Goal: Task Accomplishment & Management: Manage account settings

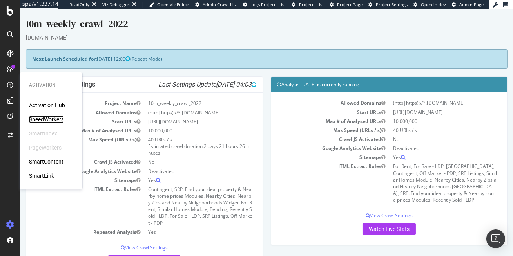
click at [37, 119] on div "SpeedWorkers" at bounding box center [46, 120] width 35 height 8
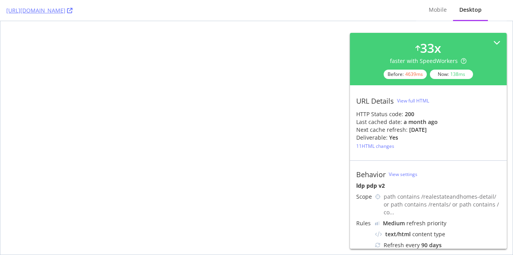
select select "sell"
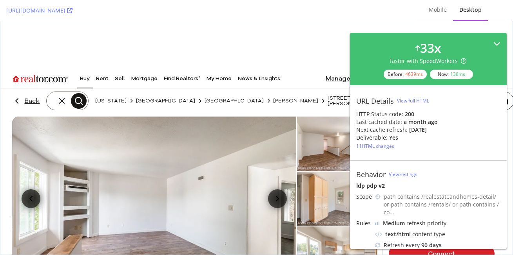
click at [333, 186] on icon at bounding box center [256, 191] width 155 height 11
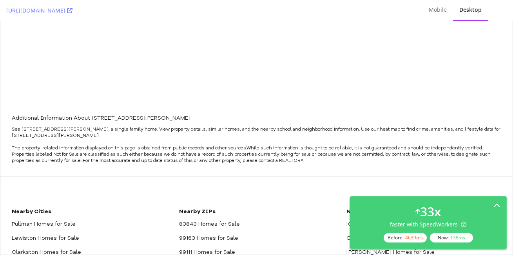
scroll to position [4453, 0]
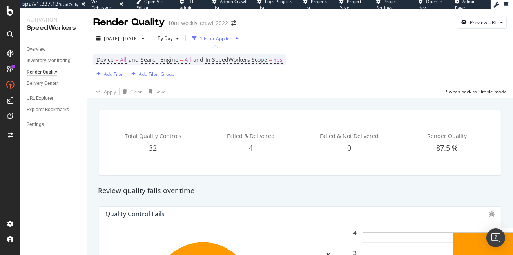
scroll to position [252, 0]
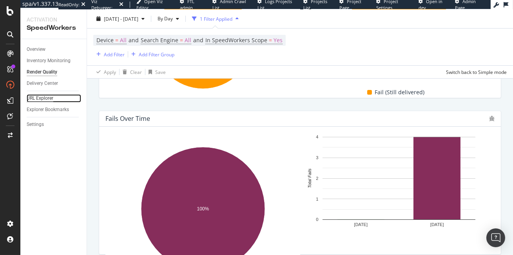
click at [39, 99] on div "URL Explorer" at bounding box center [40, 98] width 27 height 8
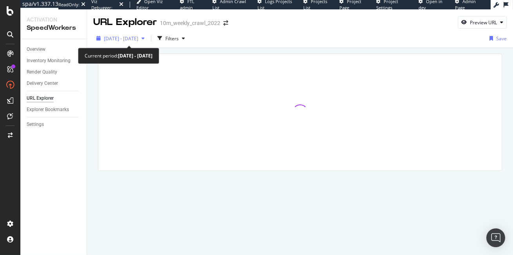
click at [138, 38] on span "2025 Aug. 7th - Sep. 3rd" at bounding box center [121, 38] width 34 height 7
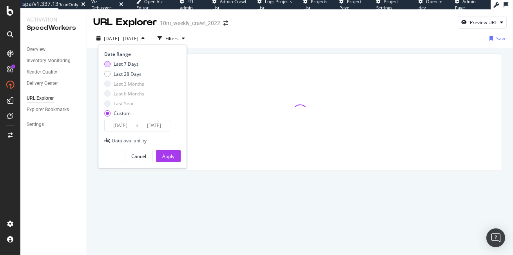
click at [130, 65] on div "Last 7 Days" at bounding box center [126, 64] width 25 height 7
type input "2025/08/29"
type input "2025/09/04"
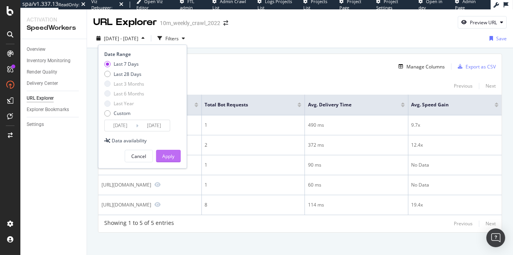
click at [168, 153] on div "Apply" at bounding box center [168, 156] width 12 height 7
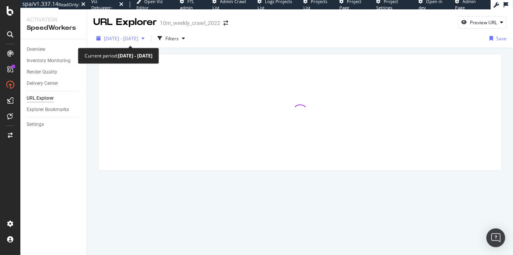
click at [138, 39] on span "2025 Aug. 29th - Sep. 4th" at bounding box center [121, 38] width 34 height 7
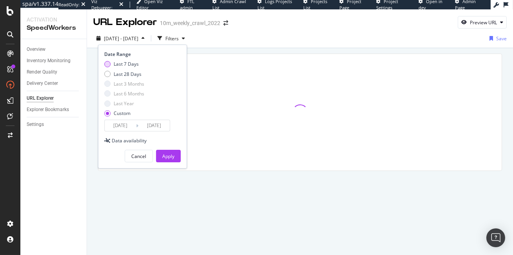
click at [123, 61] on div "Last 7 Days" at bounding box center [126, 64] width 25 height 7
type input "2025/08/30"
type input "2025/09/05"
click at [167, 156] on div "Apply" at bounding box center [168, 156] width 12 height 7
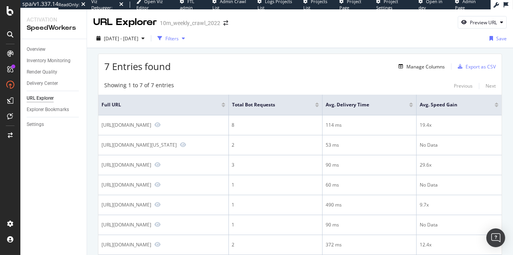
click at [179, 38] on div "Filters" at bounding box center [171, 38] width 13 height 7
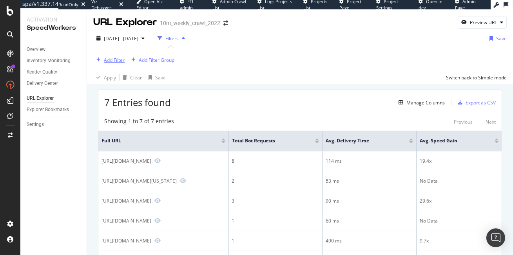
click at [113, 62] on div "Add Filter" at bounding box center [114, 60] width 21 height 7
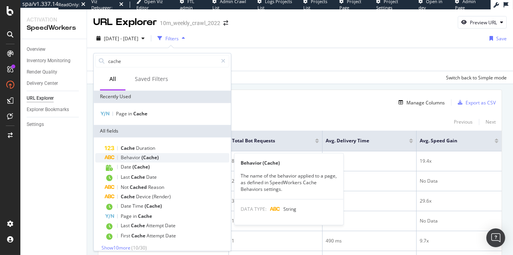
type input "cache"
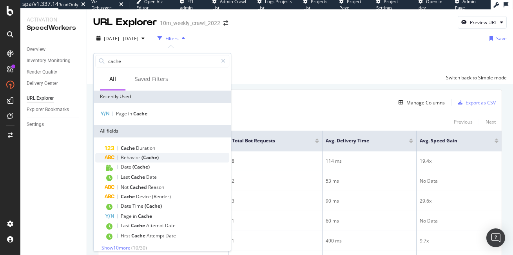
click at [150, 157] on span "(Cache)" at bounding box center [149, 157] width 17 height 7
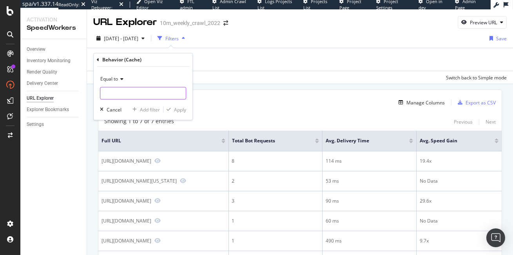
click at [121, 90] on input "text" at bounding box center [142, 93] width 85 height 13
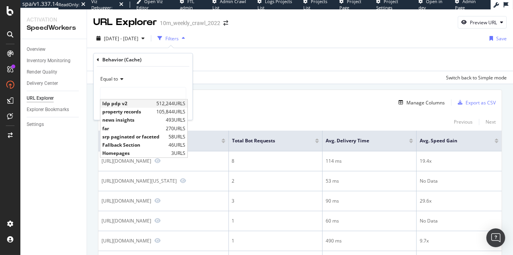
click at [120, 102] on span "ldp pdp v2" at bounding box center [128, 104] width 52 height 7
type input "ldp pdp v2"
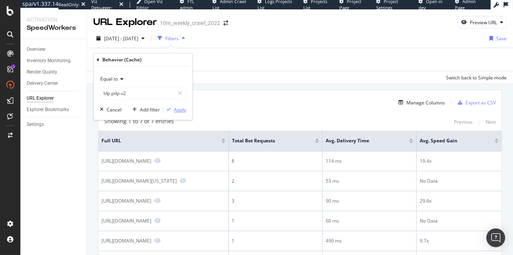
click at [177, 109] on div "Apply" at bounding box center [180, 110] width 12 height 7
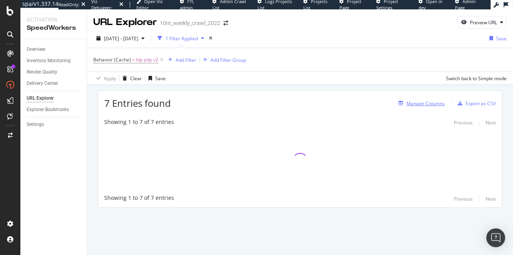
click at [431, 100] on div "Manage Columns" at bounding box center [425, 103] width 38 height 7
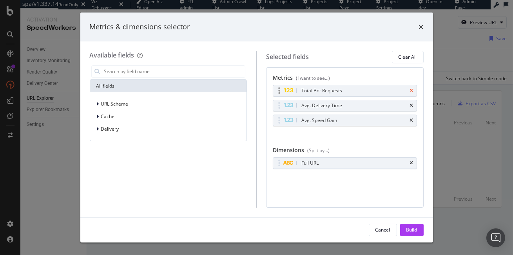
click at [412, 90] on icon "times" at bounding box center [412, 91] width 4 height 5
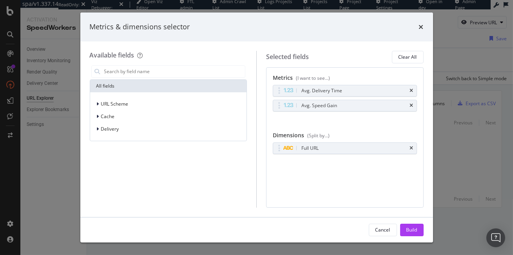
click at [412, 90] on icon "times" at bounding box center [412, 91] width 4 height 5
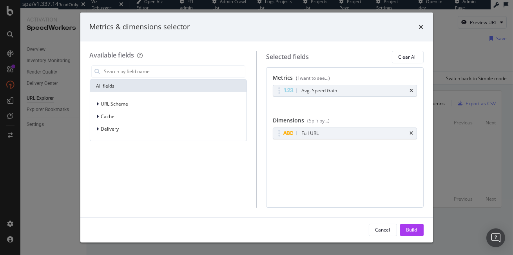
click at [412, 90] on icon "times" at bounding box center [412, 91] width 4 height 5
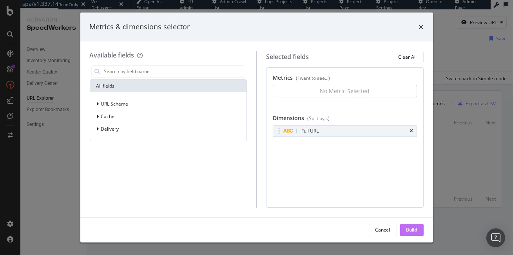
click at [418, 232] on button "Build" at bounding box center [412, 230] width 24 height 13
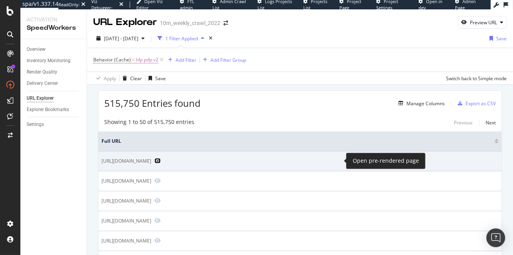
click at [161, 161] on icon "Preview https://www.realtor.com/realestateandhomes-detail/74-Oakridge-Dr_Frostp…" at bounding box center [157, 160] width 6 height 5
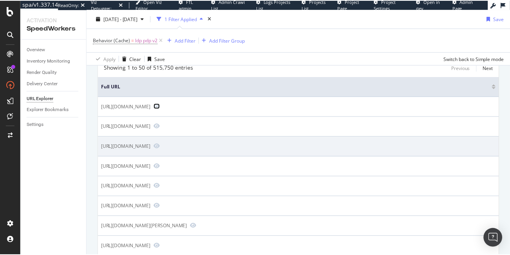
scroll to position [174, 0]
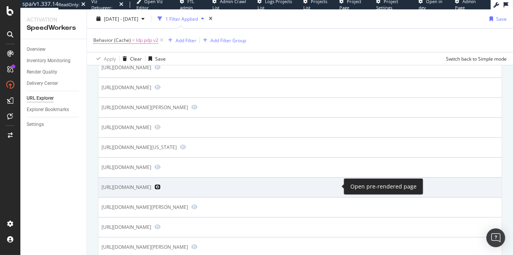
click at [161, 185] on icon "Preview https://www.realtor.com/realestateandhomes-detail/67-Royal-Oaks-Pl_Jack…" at bounding box center [157, 187] width 6 height 5
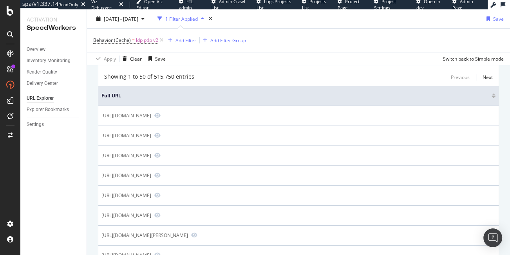
scroll to position [0, 0]
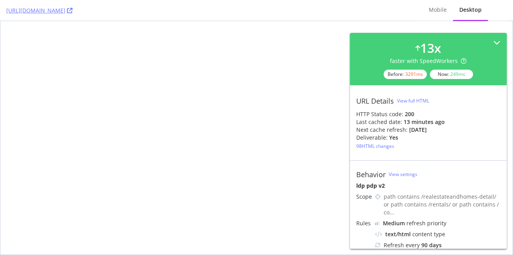
select select "sell"
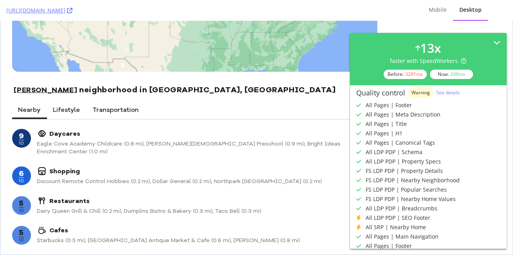
scroll to position [2614, 0]
click at [195, 101] on div "Nearby Lifestyle Transportation" at bounding box center [194, 110] width 365 height 19
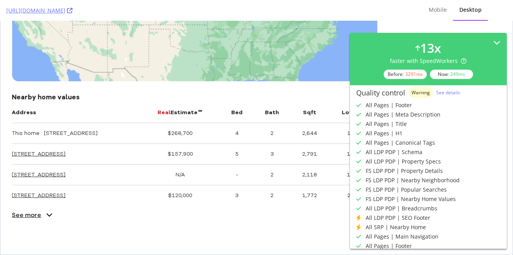
scroll to position [1358, 0]
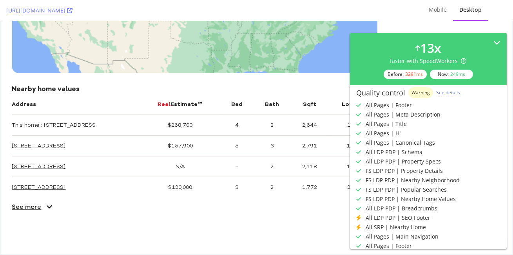
click at [42, 198] on button "See more" at bounding box center [33, 207] width 42 height 19
click at [72, 10] on icon at bounding box center [69, 10] width 5 height 5
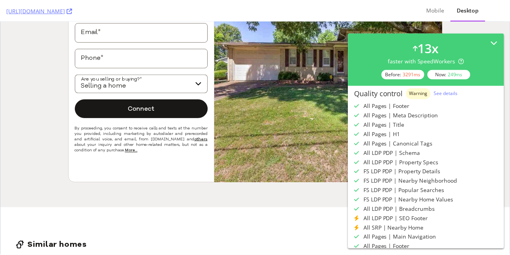
scroll to position [3521, 0]
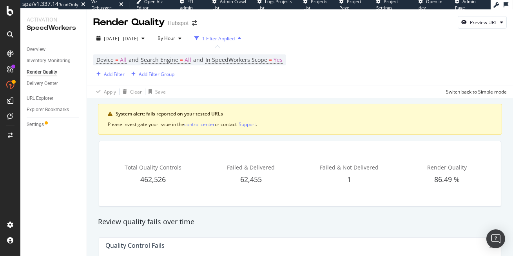
scroll to position [363, 0]
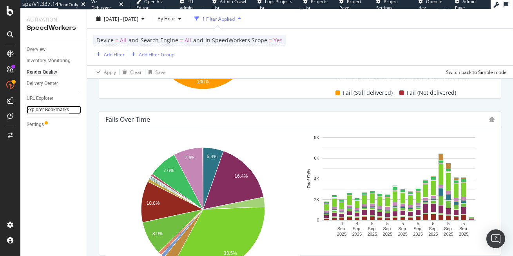
click at [43, 106] on div "Explorer Bookmarks" at bounding box center [48, 110] width 42 height 8
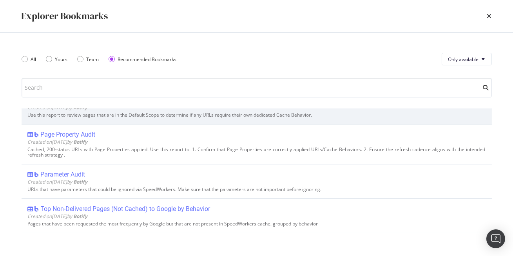
scroll to position [134, 0]
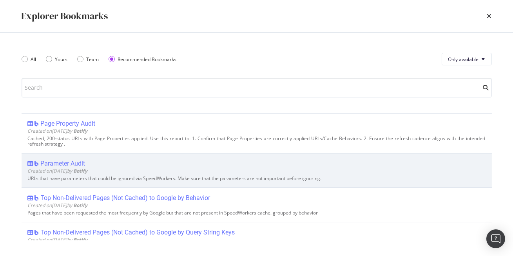
click at [61, 162] on div "Parameter Audit" at bounding box center [63, 164] width 45 height 8
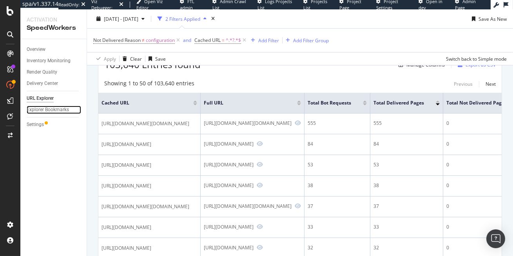
scroll to position [106, 0]
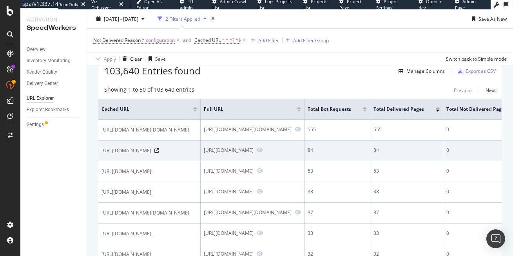
drag, startPoint x: 277, startPoint y: 158, endPoint x: 260, endPoint y: 158, distance: 17.2
click at [151, 155] on span "https://www.hubspot.com/products/artificial-intelligence/breeze-copilot?hs_from…" at bounding box center [126, 151] width 50 height 8
copy span "hs_from"
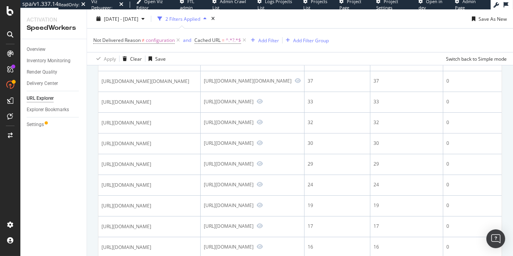
scroll to position [247, 0]
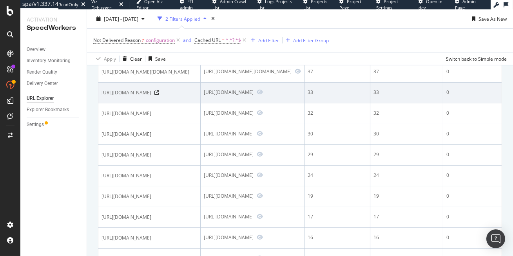
drag, startPoint x: 223, startPoint y: 134, endPoint x: 210, endPoint y: 133, distance: 12.9
click at [151, 97] on span "https://www.hubspot.com/careers/jobs/5990225?gh_jid=5990225" at bounding box center [126, 93] width 50 height 8
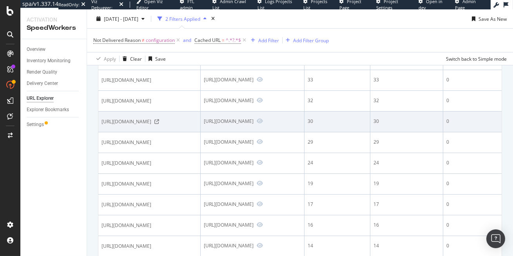
scroll to position [263, 0]
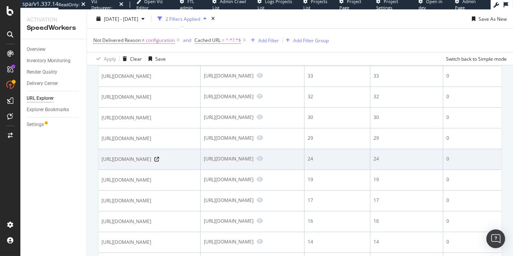
drag, startPoint x: 230, startPoint y: 210, endPoint x: 200, endPoint y: 211, distance: 30.2
click at [151, 163] on span "https://offers.hubspot.com/hustle-swipe-file?hubs_post-cta=hustle-bottom" at bounding box center [126, 160] width 50 height 8
copy span "hubs_post-cta"
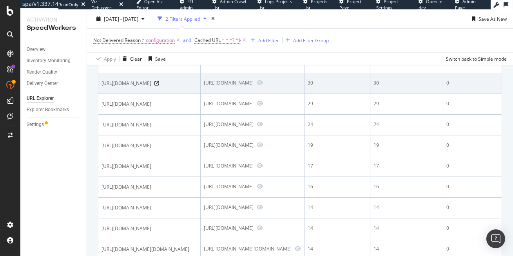
scroll to position [297, 0]
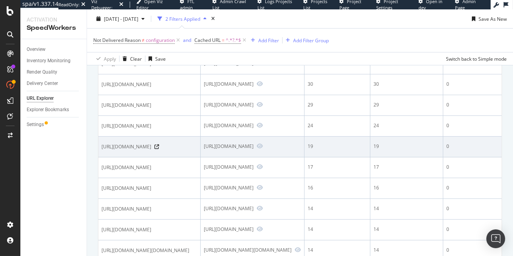
drag, startPoint x: 223, startPoint y: 213, endPoint x: 210, endPoint y: 212, distance: 13.3
click at [151, 151] on span "https://www.hubspot.com/careers/jobs/6873217?gh_jid=6873217" at bounding box center [126, 147] width 50 height 8
copy span "gh_jid"
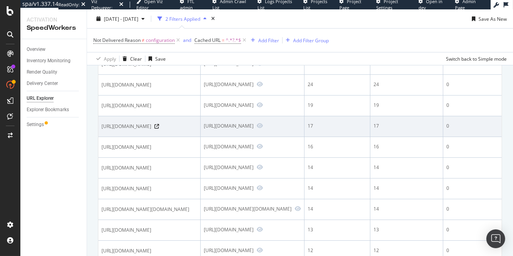
scroll to position [338, 0]
click at [159, 128] on icon at bounding box center [156, 125] width 5 height 5
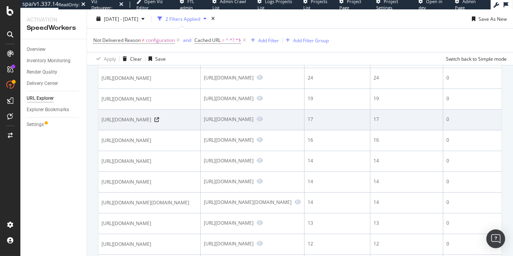
scroll to position [348, 0]
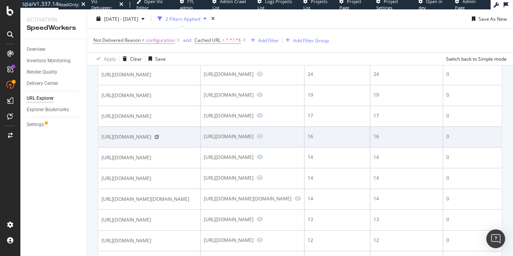
click at [159, 139] on icon at bounding box center [156, 137] width 5 height 5
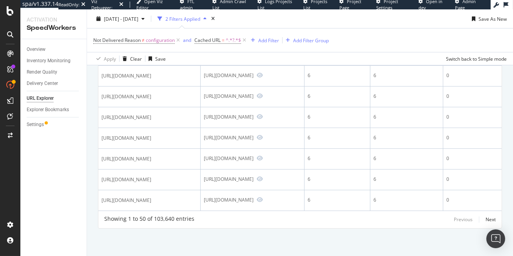
scroll to position [1174, 0]
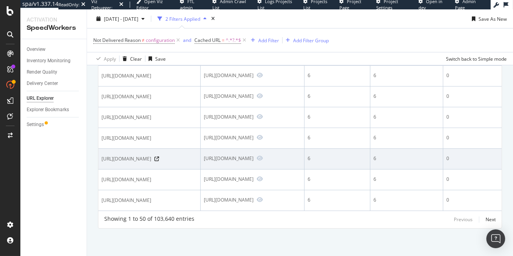
drag, startPoint x: 207, startPoint y: 140, endPoint x: 198, endPoint y: 141, distance: 8.7
click at [151, 155] on span "https://www.hubspot.com/resources/ebook?like=1page/2page/27page/3page/3page/2pa…" at bounding box center [126, 159] width 50 height 8
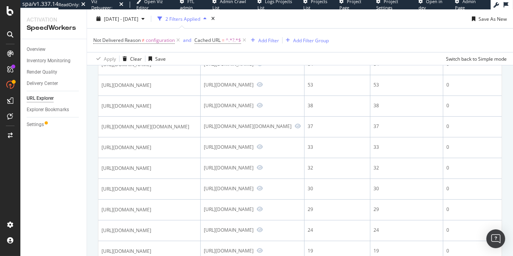
scroll to position [0, 0]
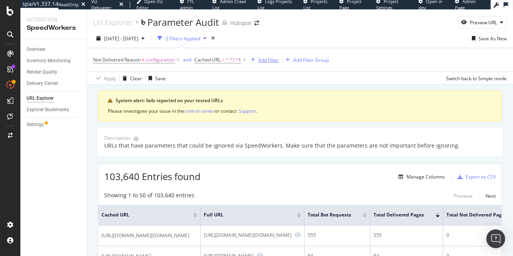
click at [266, 62] on div "Add Filter" at bounding box center [268, 60] width 21 height 7
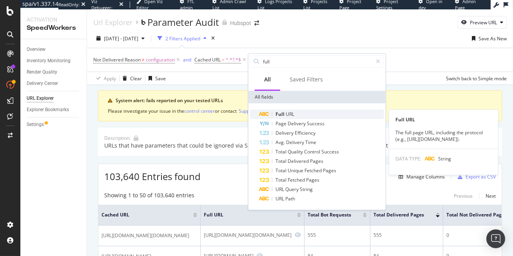
type input "full"
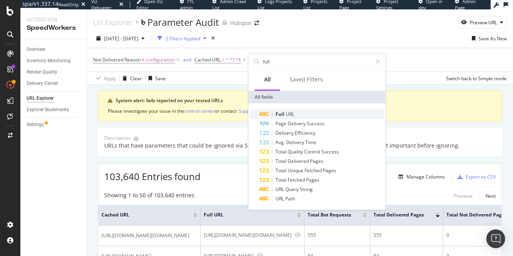
click at [282, 114] on span "Full" at bounding box center [280, 114] width 10 height 7
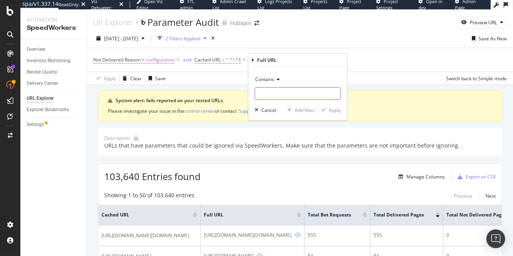
click at [268, 91] on input "text" at bounding box center [297, 93] width 85 height 13
paste input "eco_tools"
type input "eco_tools"
click at [336, 111] on div "Apply" at bounding box center [335, 110] width 12 height 7
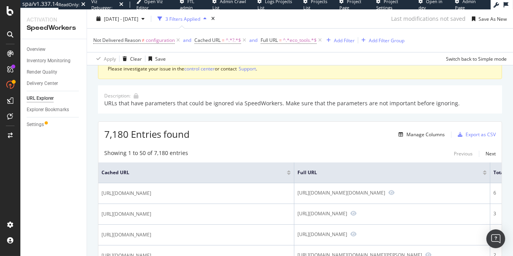
scroll to position [105, 0]
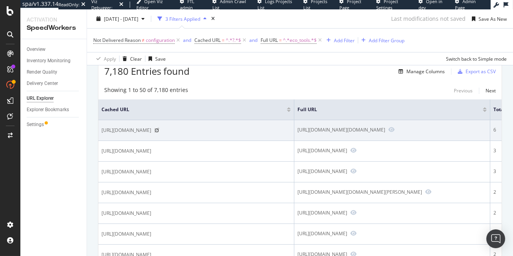
click at [159, 133] on icon at bounding box center [156, 130] width 5 height 5
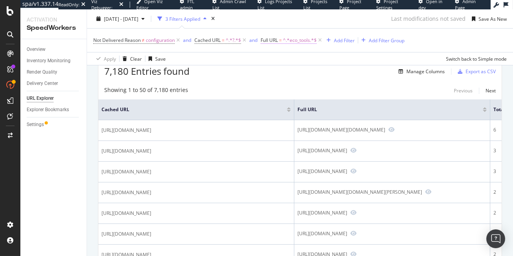
click at [296, 40] on span "^.*eco_tools.*$" at bounding box center [300, 40] width 34 height 11
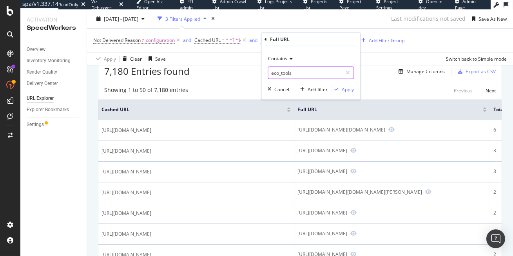
click at [300, 67] on input "eco_tools" at bounding box center [305, 73] width 74 height 13
paste input "language"
type input "eco_language"
click at [340, 87] on div "button" at bounding box center [336, 89] width 11 height 5
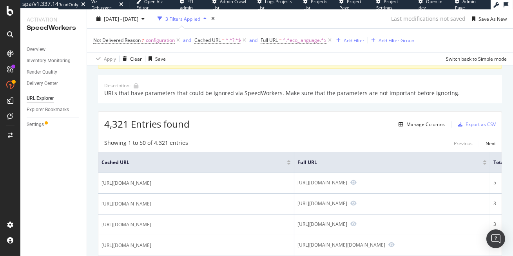
scroll to position [105, 0]
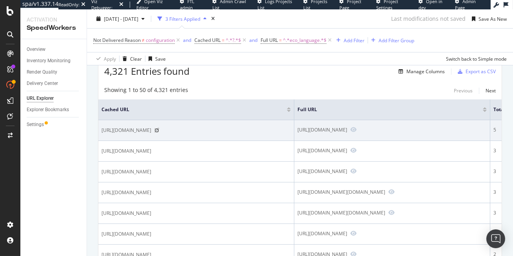
click at [159, 133] on icon at bounding box center [156, 130] width 5 height 5
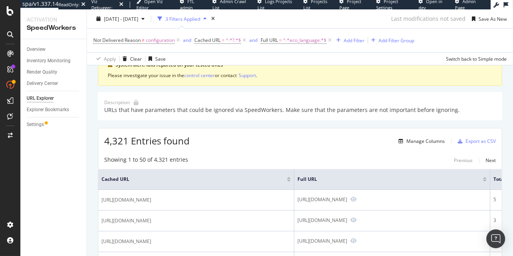
scroll to position [74, 0]
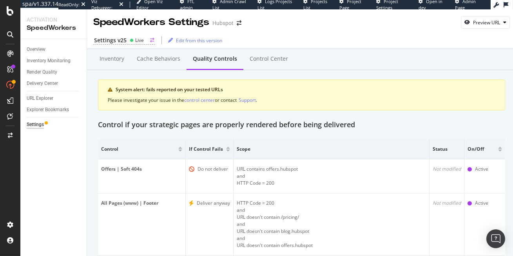
click at [125, 41] on div "Settings v25" at bounding box center [110, 40] width 33 height 8
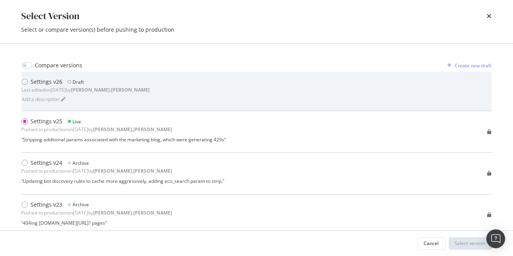
click at [53, 81] on div "Settings v26" at bounding box center [47, 82] width 32 height 8
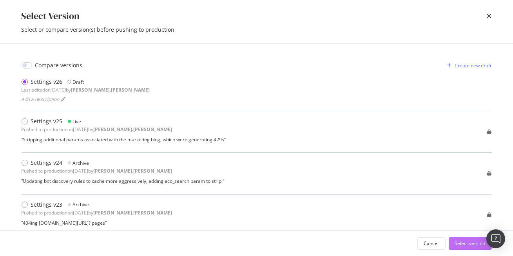
click at [474, 244] on div "Select version" at bounding box center [470, 243] width 31 height 7
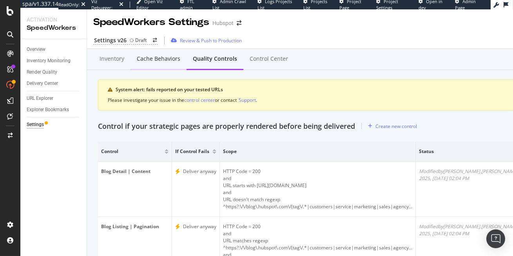
click at [159, 55] on div "Cache behaviors" at bounding box center [158, 59] width 43 height 8
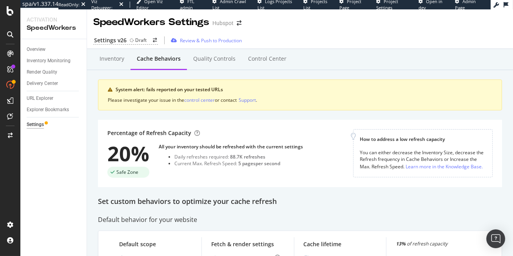
scroll to position [109, 0]
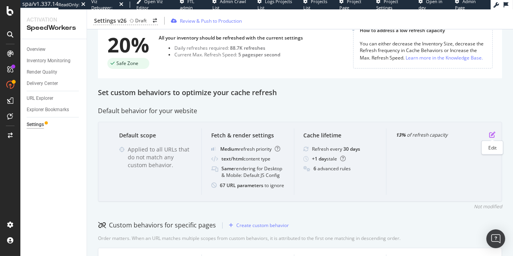
click at [490, 136] on icon "pen-to-square" at bounding box center [492, 135] width 6 height 6
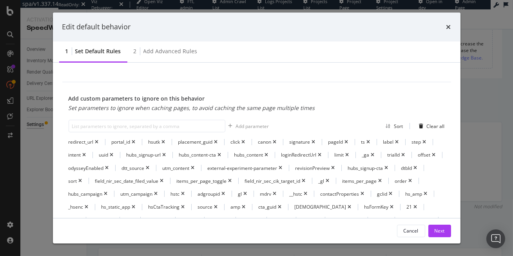
scroll to position [295, 0]
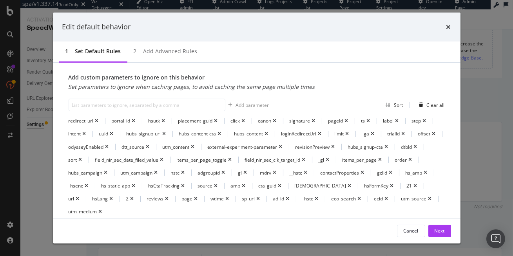
click at [243, 75] on div "Add custom parameters to ignore on this behavior" at bounding box center [192, 78] width 246 height 8
click at [159, 105] on input "modal" at bounding box center [147, 105] width 157 height 13
paste input "hs_from"
type input "hs_from"
click at [243, 103] on div "Add parameter" at bounding box center [252, 105] width 33 height 7
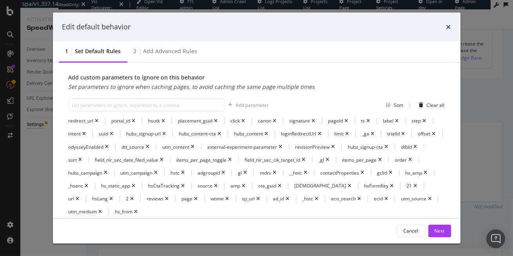
scroll to position [5, 0]
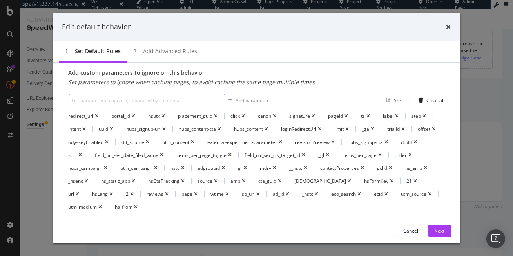
click at [176, 96] on input "modal" at bounding box center [147, 100] width 157 height 13
paste input "hubs_post-cta"
type input "hubs_post-cta"
click at [240, 99] on div "Add parameter" at bounding box center [252, 100] width 33 height 7
click at [123, 98] on input "modal" at bounding box center [147, 100] width 157 height 13
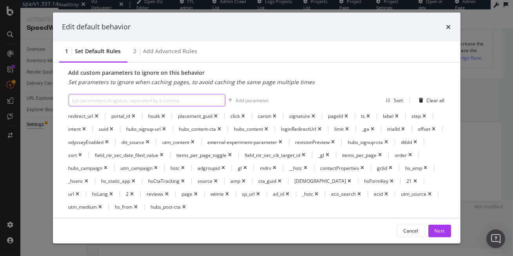
paste input "gh_jid"
type input "gh_jid"
click at [253, 99] on div "Add parameter" at bounding box center [252, 100] width 33 height 7
click at [139, 98] on input "modal" at bounding box center [147, 100] width 157 height 13
paste input "utm_rewrite"
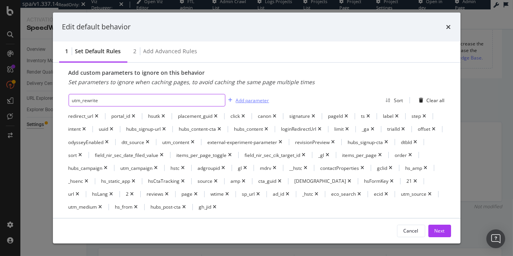
type input "utm_rewrite"
click at [256, 98] on div "Add parameter" at bounding box center [252, 100] width 33 height 7
click at [155, 102] on input "modal" at bounding box center [147, 100] width 157 height 13
click at [129, 97] on input "modal" at bounding box center [147, 100] width 157 height 13
paste input "pid"
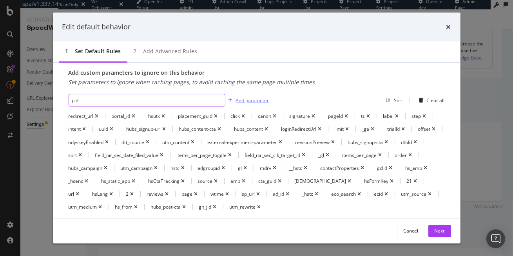
type input "pid"
click at [241, 98] on div "Add parameter" at bounding box center [252, 100] width 33 height 7
click at [117, 102] on input "modal" at bounding box center [147, 100] width 157 height 13
paste input "eco_budget"
type input "eco_budget"
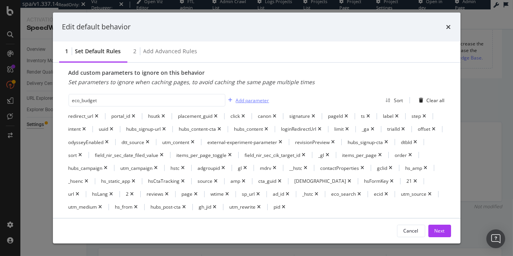
click at [265, 98] on div "Add parameter" at bounding box center [252, 100] width 33 height 7
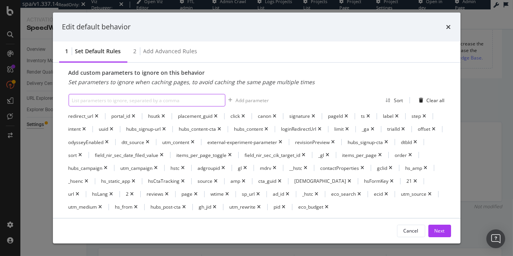
click at [104, 98] on input "modal" at bounding box center [147, 100] width 157 height 13
paste input "eco_tools"
drag, startPoint x: 96, startPoint y: 99, endPoint x: 82, endPoint y: 99, distance: 14.1
click at [82, 99] on input "eco_tools" at bounding box center [147, 100] width 157 height 13
type input "eco_*"
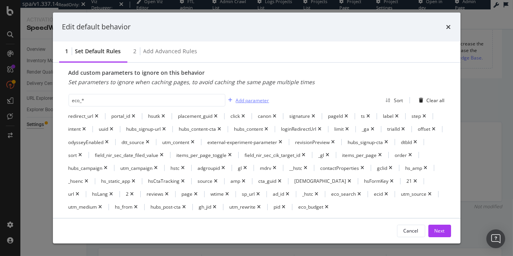
click at [248, 100] on div "Add parameter" at bounding box center [252, 100] width 33 height 7
click at [328, 205] on icon "times" at bounding box center [327, 207] width 4 height 5
click at [152, 98] on input "modal" at bounding box center [147, 100] width 157 height 13
type input "hubs_*"
click at [261, 99] on div "Add parameter" at bounding box center [252, 100] width 33 height 7
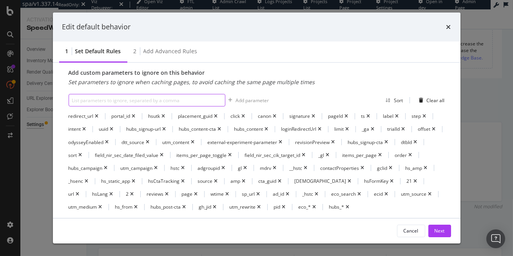
click at [156, 100] on input "modal" at bounding box center [147, 100] width 157 height 13
type input "utm_*"
click at [240, 101] on div "Add parameter" at bounding box center [252, 100] width 33 height 7
click at [185, 205] on icon "times" at bounding box center [185, 207] width 4 height 5
click at [360, 192] on icon "times" at bounding box center [360, 194] width 4 height 5
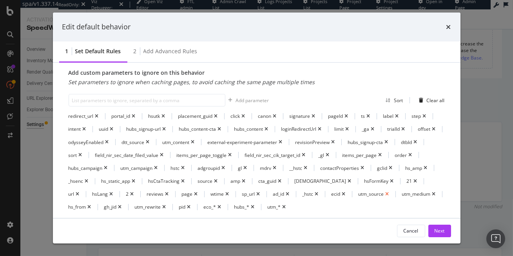
click at [387, 193] on icon "times" at bounding box center [387, 194] width 4 height 5
click at [391, 193] on icon "times" at bounding box center [391, 194] width 4 height 5
click at [165, 128] on icon "times" at bounding box center [165, 129] width 4 height 5
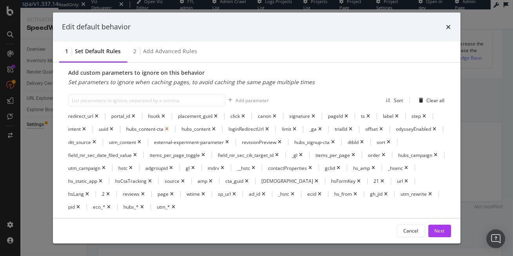
click at [168, 128] on icon "times" at bounding box center [167, 129] width 4 height 5
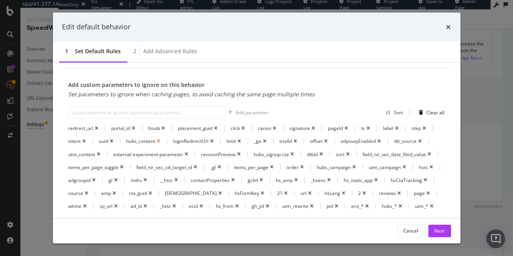
scroll to position [18, 0]
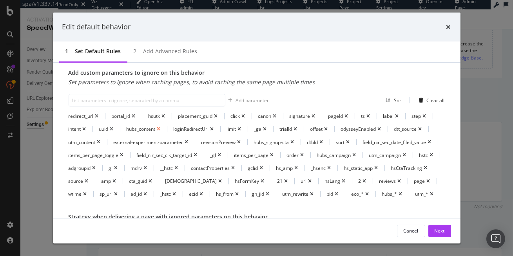
click at [161, 127] on icon "times" at bounding box center [159, 129] width 4 height 5
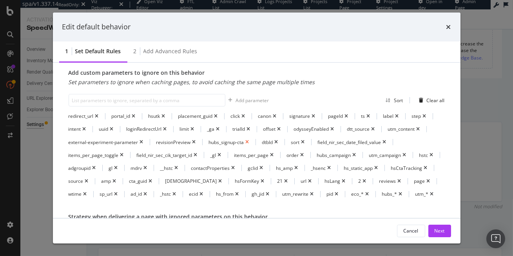
click at [248, 140] on icon "times" at bounding box center [248, 142] width 4 height 5
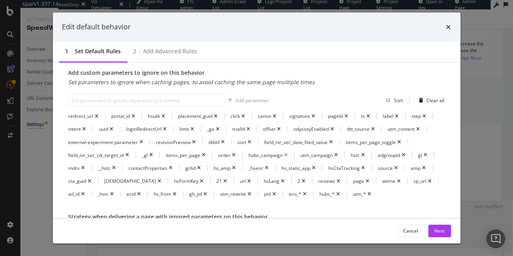
click at [285, 154] on icon "times" at bounding box center [286, 155] width 4 height 5
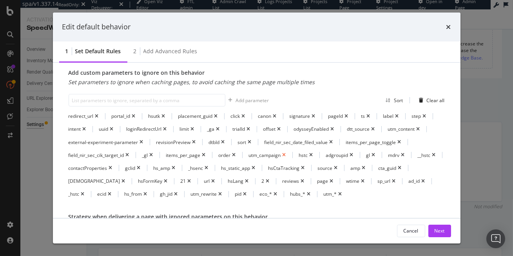
click at [283, 153] on icon "times" at bounding box center [284, 155] width 4 height 5
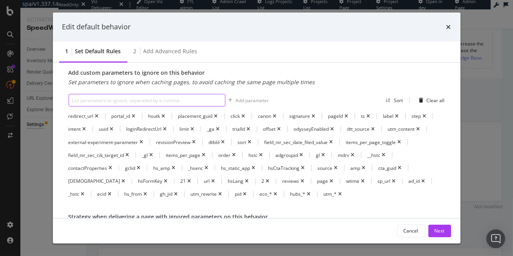
click at [152, 99] on input "modal" at bounding box center [147, 100] width 157 height 13
type input "hs_*"
click at [249, 101] on div "Add parameter" at bounding box center [252, 100] width 33 height 7
click at [174, 168] on icon "times" at bounding box center [174, 168] width 4 height 5
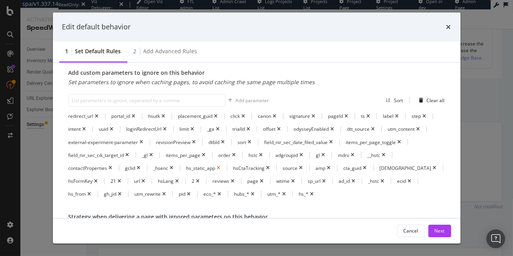
click at [219, 167] on icon "times" at bounding box center [219, 168] width 4 height 5
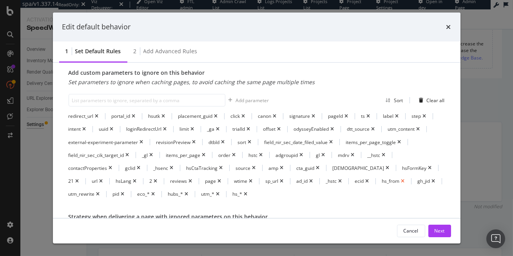
click at [401, 179] on icon "times" at bounding box center [403, 181] width 4 height 5
click at [419, 128] on icon "times" at bounding box center [418, 129] width 4 height 5
click at [100, 192] on icon "times" at bounding box center [98, 194] width 4 height 5
click at [438, 233] on div "Next" at bounding box center [439, 231] width 10 height 7
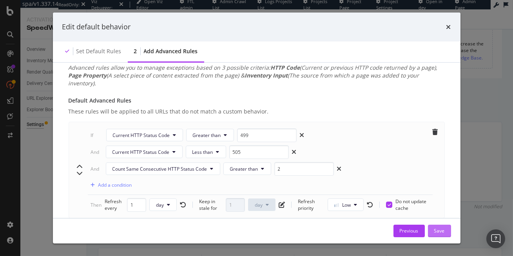
click at [440, 230] on div "Save" at bounding box center [439, 231] width 11 height 7
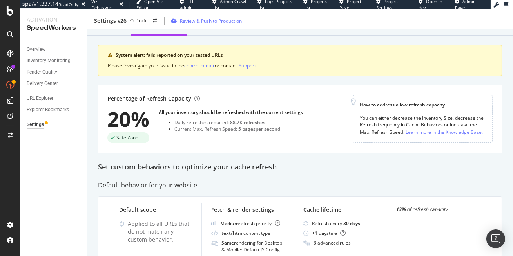
scroll to position [0, 0]
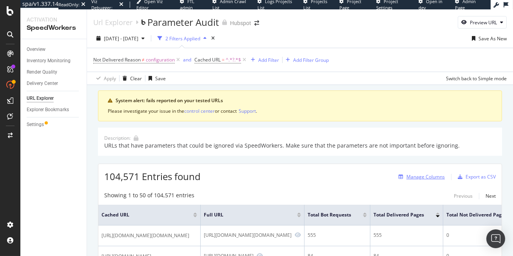
click at [424, 176] on div "Manage Columns" at bounding box center [425, 177] width 38 height 7
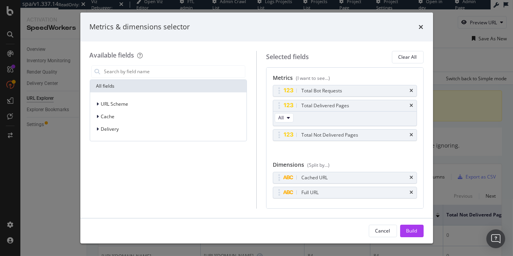
scroll to position [16, 0]
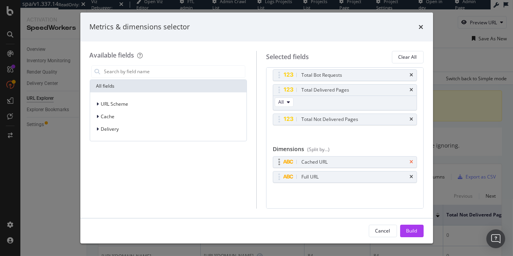
click at [410, 162] on icon "times" at bounding box center [412, 162] width 4 height 5
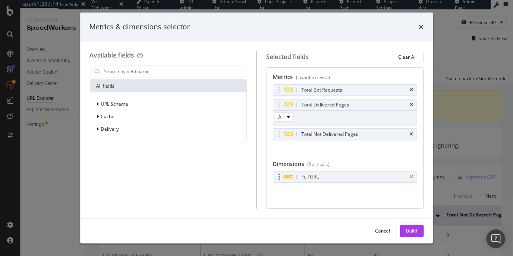
click at [412, 175] on icon "times" at bounding box center [412, 177] width 4 height 5
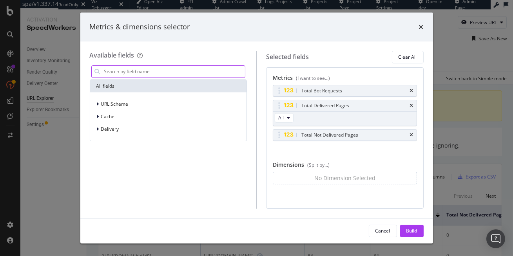
click at [150, 71] on input "modal" at bounding box center [174, 72] width 142 height 12
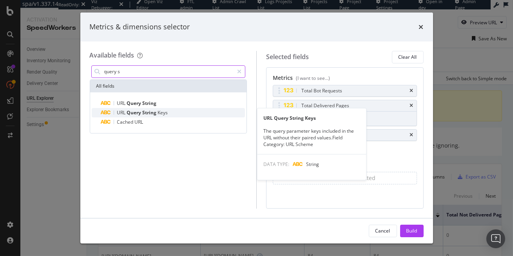
type input "query s"
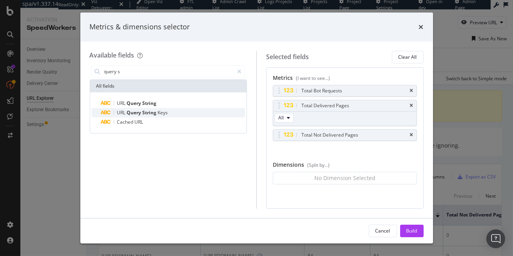
click at [149, 114] on span "String" at bounding box center [150, 112] width 15 height 7
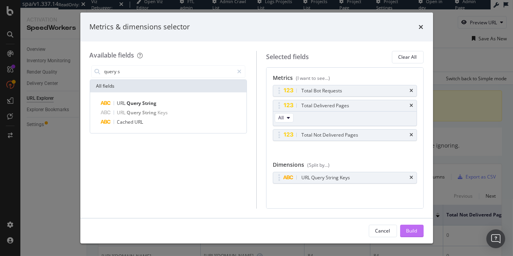
click at [416, 230] on div "Build" at bounding box center [411, 231] width 11 height 7
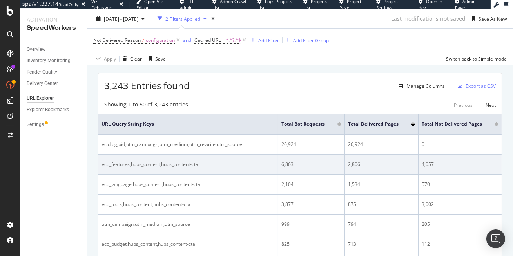
scroll to position [91, 0]
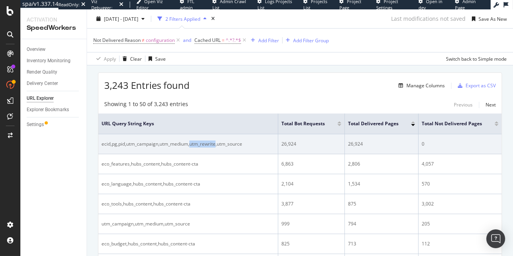
drag, startPoint x: 217, startPoint y: 143, endPoint x: 190, endPoint y: 146, distance: 26.4
click at [190, 146] on div "ecid,pg,pid,utm_campaign,utm_medium,utm_rewrite,utm_source" at bounding box center [187, 144] width 173 height 7
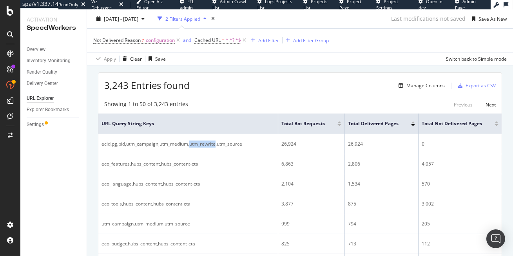
copy div "utm_rewrite"
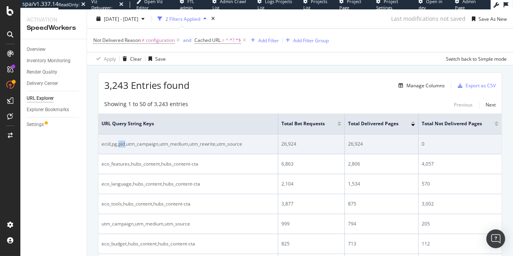
drag, startPoint x: 125, startPoint y: 143, endPoint x: 119, endPoint y: 143, distance: 5.9
click at [119, 143] on div "ecid,pg,pid,utm_campaign,utm_medium,utm_rewrite,utm_source" at bounding box center [187, 144] width 173 height 7
copy div "pid"
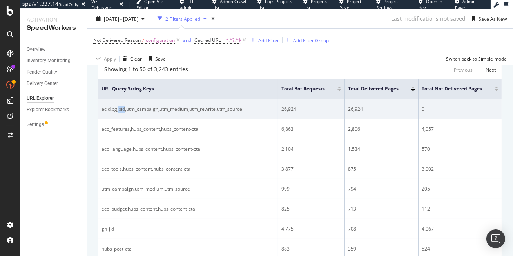
scroll to position [127, 0]
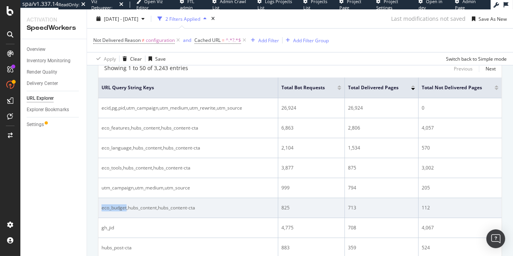
drag, startPoint x: 127, startPoint y: 208, endPoint x: 101, endPoint y: 209, distance: 25.5
click at [101, 209] on div "eco_budget,hubs_content,hubs_content-cta" at bounding box center [187, 207] width 173 height 7
copy div "eco_budget"
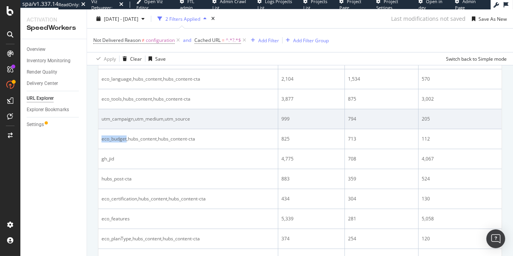
scroll to position [197, 0]
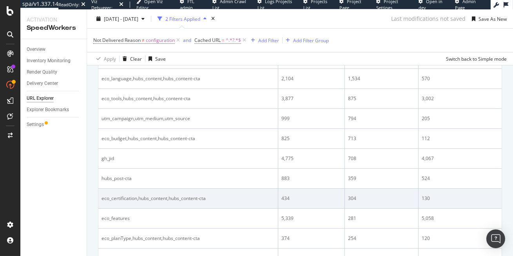
click at [137, 199] on div "eco_certification,hubs_content,hubs_content-cta" at bounding box center [187, 198] width 173 height 7
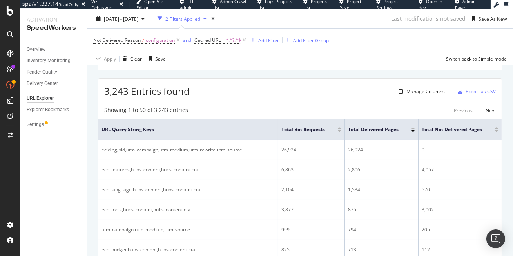
scroll to position [0, 0]
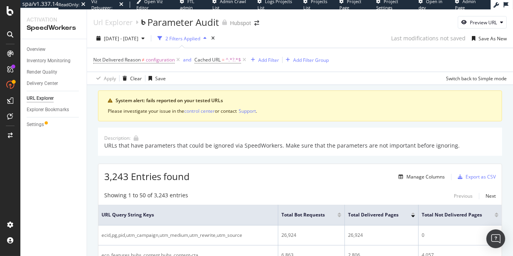
click at [339, 216] on div at bounding box center [339, 216] width 4 height 2
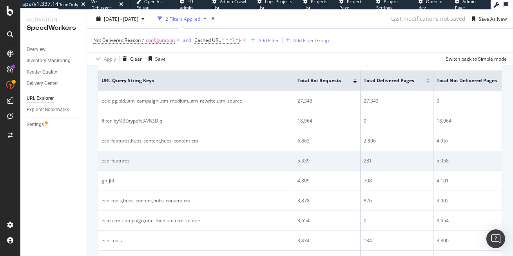
scroll to position [166, 0]
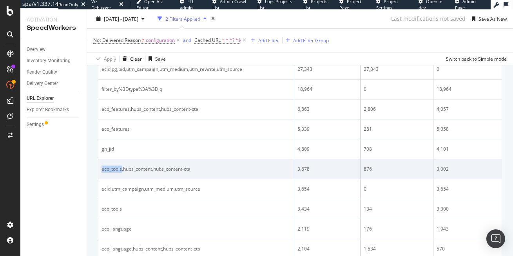
drag, startPoint x: 122, startPoint y: 175, endPoint x: 100, endPoint y: 175, distance: 21.9
click at [100, 175] on td "eco_tools,hubs_content,hubs_content-cta" at bounding box center [196, 169] width 196 height 20
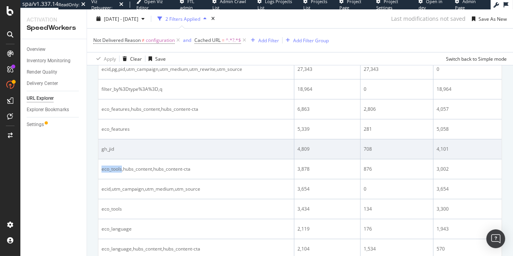
copy div "eco_tools"
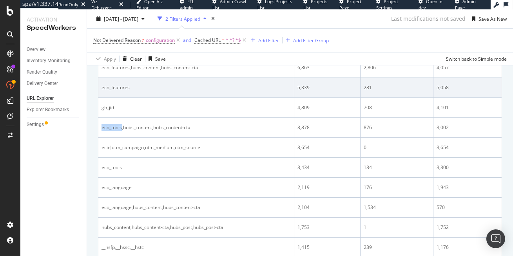
scroll to position [208, 0]
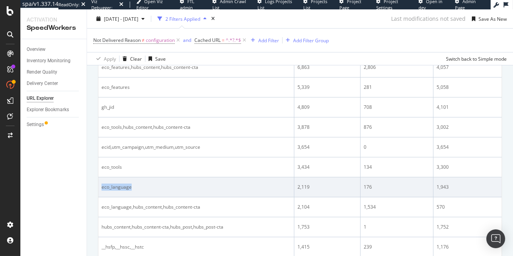
drag, startPoint x: 130, startPoint y: 194, endPoint x: 101, endPoint y: 194, distance: 29.4
click at [101, 191] on div "eco_language" at bounding box center [195, 187] width 189 height 7
copy div "eco_language"
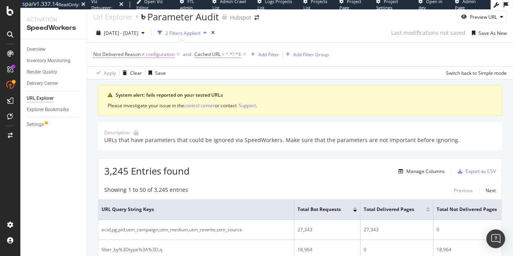
scroll to position [0, 0]
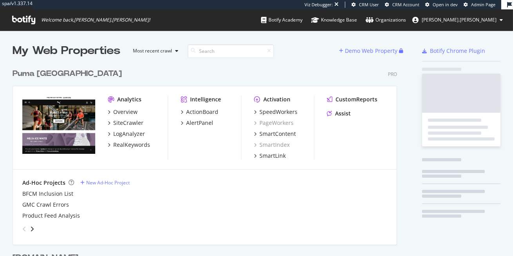
scroll to position [321, 390]
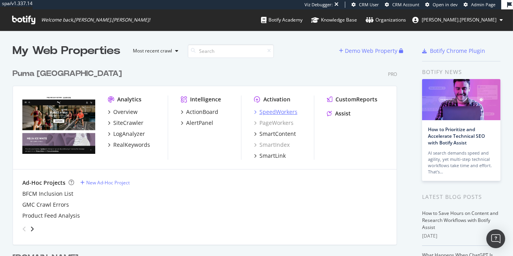
click at [274, 111] on div "SpeedWorkers" at bounding box center [278, 112] width 38 height 8
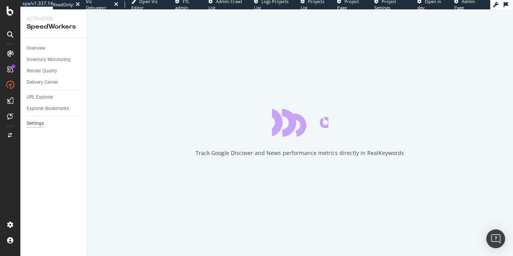
click at [40, 123] on div "Settings" at bounding box center [35, 123] width 17 height 8
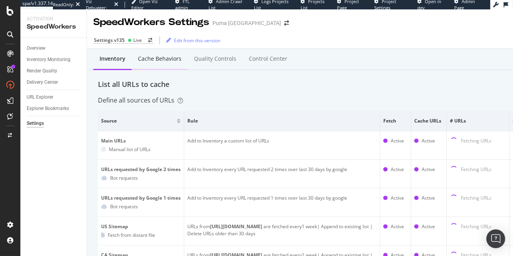
click at [164, 56] on div "Cache behaviors" at bounding box center [159, 59] width 43 height 8
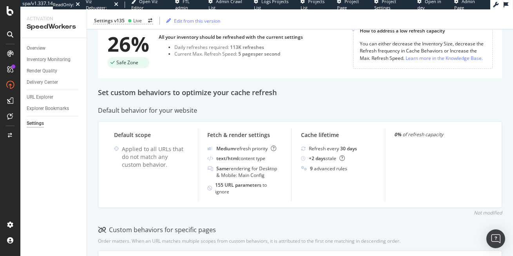
scroll to position [77, 0]
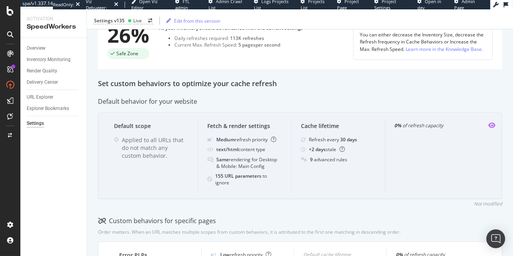
click at [492, 125] on icon "eye" at bounding box center [491, 125] width 7 height 6
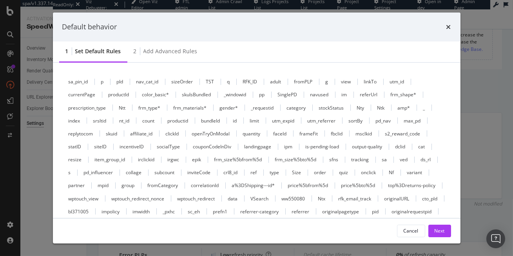
scroll to position [321, 0]
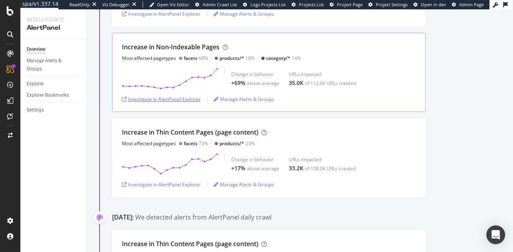
scroll to position [403, 0]
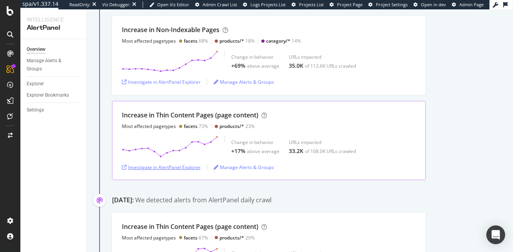
click at [174, 165] on div "Investigate in AlertPanel Explorer" at bounding box center [161, 167] width 79 height 7
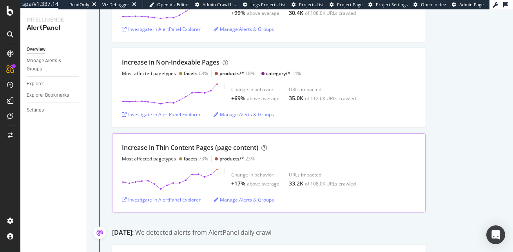
scroll to position [368, 0]
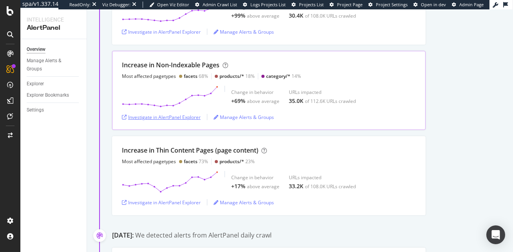
click at [188, 117] on div "Investigate in AlertPanel Explorer" at bounding box center [161, 117] width 79 height 7
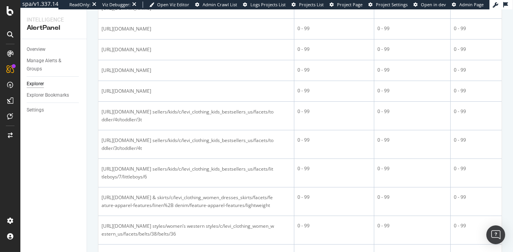
scroll to position [265, 0]
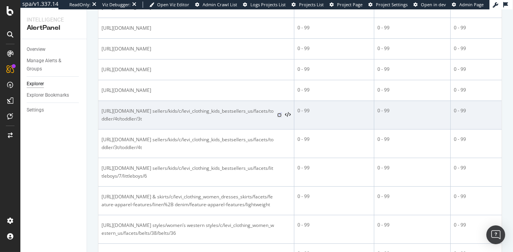
click at [279, 116] on icon at bounding box center [279, 115] width 5 height 5
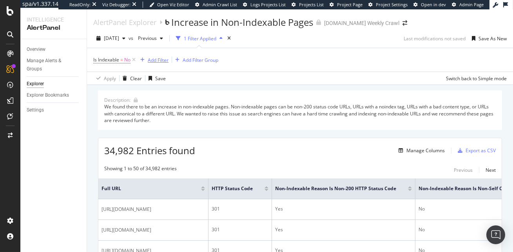
click at [155, 61] on div "Add Filter" at bounding box center [158, 60] width 21 height 7
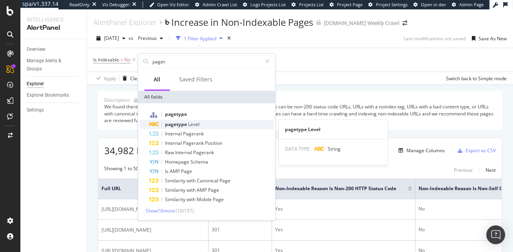
type input "paget"
click at [177, 125] on span "pagetype" at bounding box center [176, 124] width 23 height 7
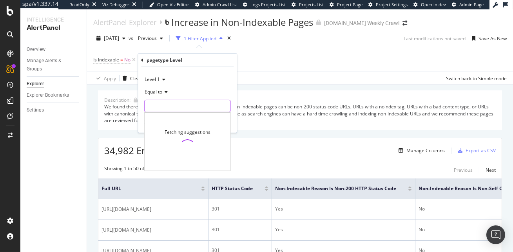
click at [154, 105] on input "text" at bounding box center [187, 106] width 85 height 13
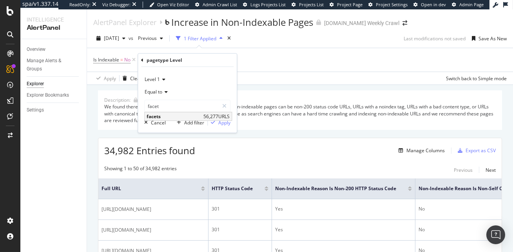
click at [171, 116] on span "facets" at bounding box center [174, 116] width 55 height 7
type input "facets"
click at [217, 123] on div "button" at bounding box center [213, 122] width 11 height 5
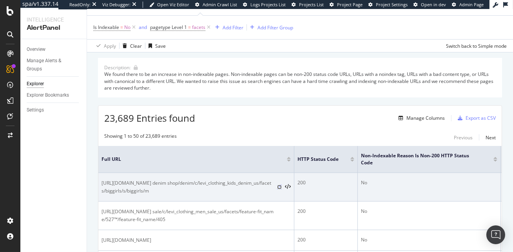
click at [278, 186] on icon at bounding box center [279, 187] width 5 height 5
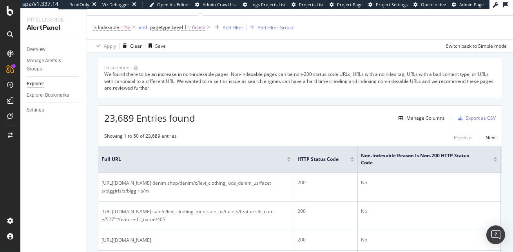
scroll to position [87, 0]
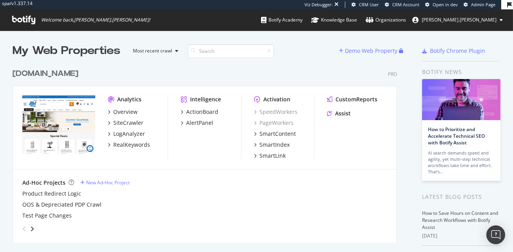
scroll to position [9, 0]
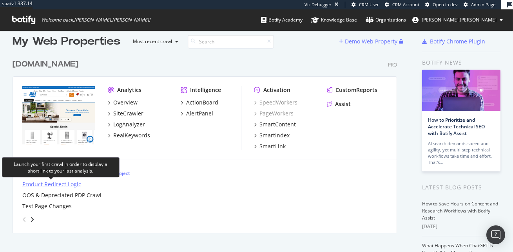
click at [44, 185] on div "Product Redirect Logic" at bounding box center [51, 185] width 59 height 8
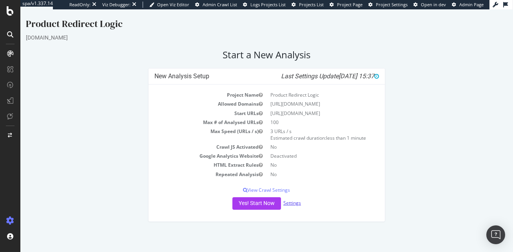
click at [290, 201] on link "Settings" at bounding box center [292, 203] width 18 height 7
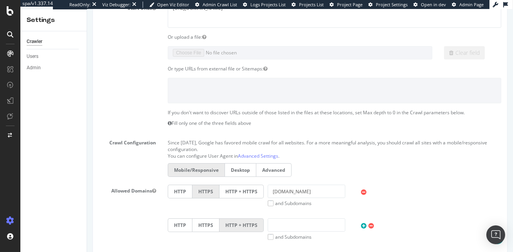
scroll to position [74, 0]
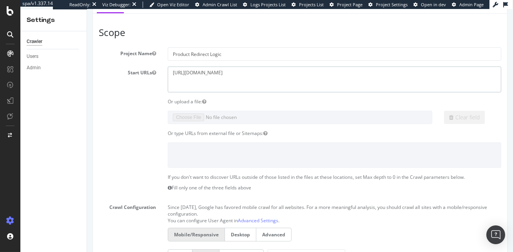
click at [239, 76] on textarea "[URL][DOMAIN_NAME]" at bounding box center [333, 79] width 333 height 25
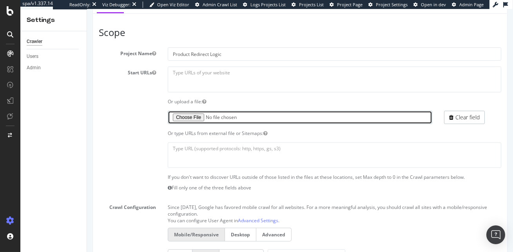
click at [195, 116] on input "file" at bounding box center [299, 117] width 264 height 13
type input "C:\fakepath\abt pdps.txt"
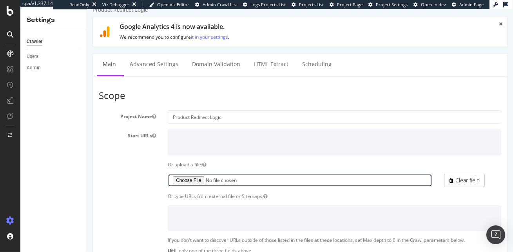
scroll to position [431, 0]
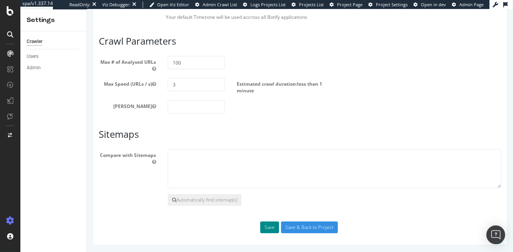
click at [271, 230] on button "Save" at bounding box center [269, 228] width 19 height 12
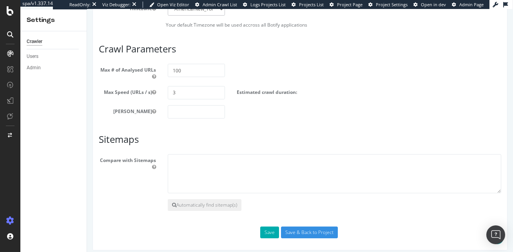
scroll to position [452, 0]
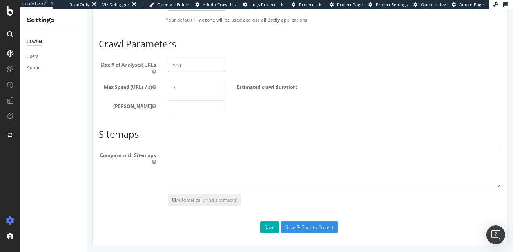
click at [183, 65] on input "100" at bounding box center [195, 65] width 57 height 13
type input "1"
type input "200"
click at [186, 105] on input "number" at bounding box center [195, 106] width 57 height 13
type input "1"
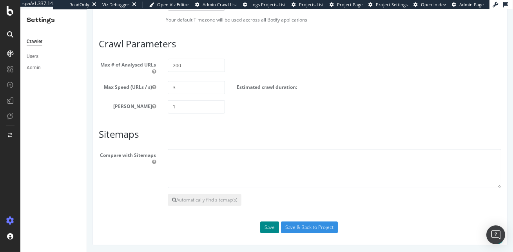
click at [262, 222] on button "Save" at bounding box center [269, 228] width 19 height 12
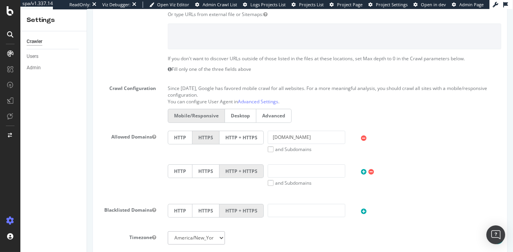
scroll to position [0, 0]
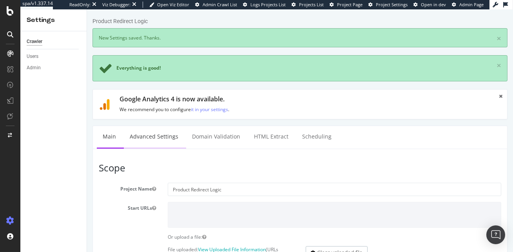
click at [152, 137] on link "Advanced Settings" at bounding box center [153, 137] width 60 height 22
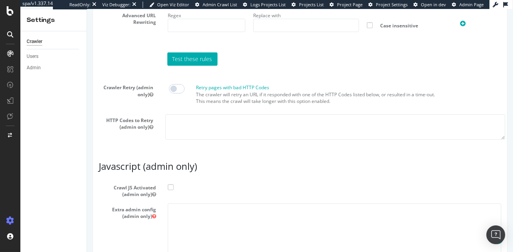
scroll to position [727, 0]
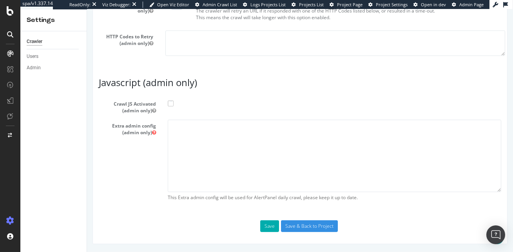
click at [170, 104] on span at bounding box center [170, 104] width 6 height 6
click at [87, 9] on input "Crawl JS Activated (admin only)" at bounding box center [87, 9] width 0 height 0
click at [242, 139] on textarea at bounding box center [333, 156] width 333 height 72
paste textarea "{ "flags": [ "cube" ], "beta": { "pap_mini_rules": [ "+ *powerreviews.com/*", "…"
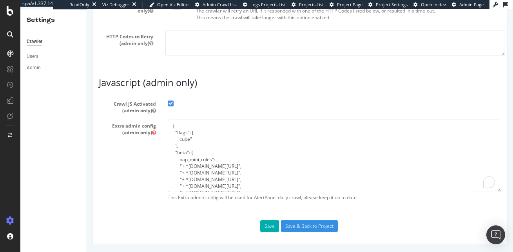
scroll to position [58, 0]
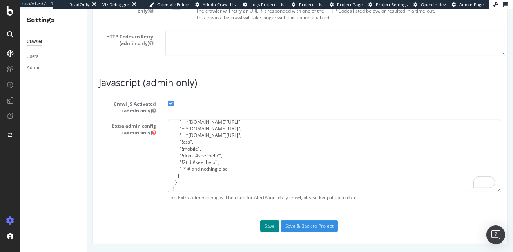
type textarea "{ "flags": [ "cube" ], "beta": { "pap_mini_rules": [ "+ *powerreviews.com/*", "…"
click at [273, 228] on button "Save" at bounding box center [269, 227] width 19 height 12
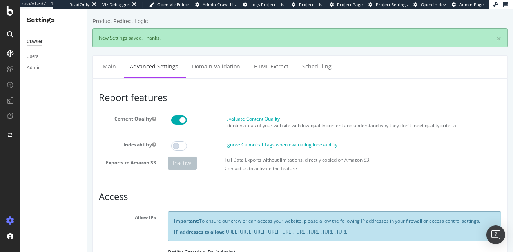
scroll to position [0, 0]
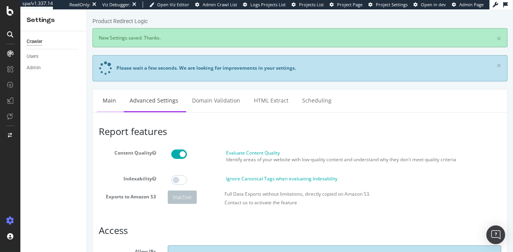
click at [102, 104] on link "Main" at bounding box center [108, 101] width 25 height 22
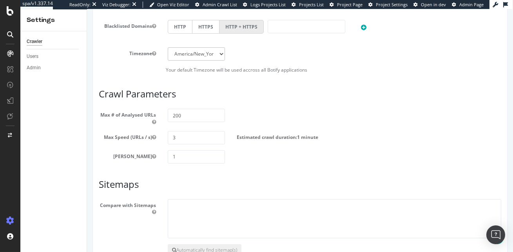
scroll to position [468, 0]
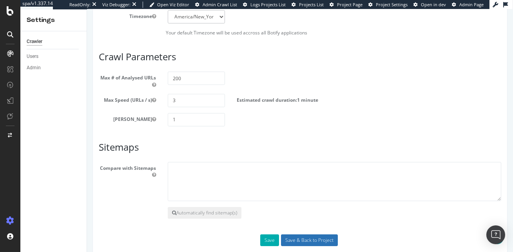
click at [303, 237] on input "Save & Back to Project" at bounding box center [308, 241] width 57 height 12
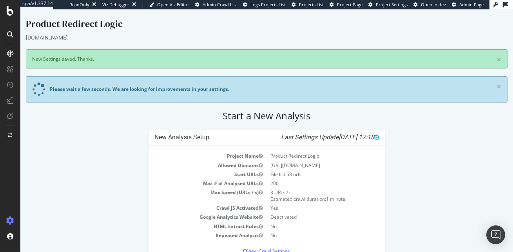
scroll to position [38, 0]
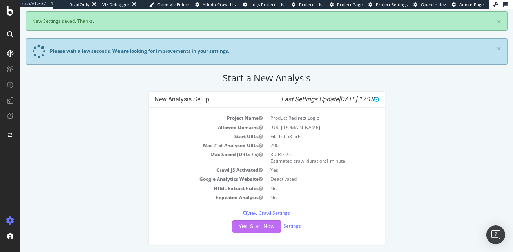
click at [262, 224] on button "Yes! Start Now" at bounding box center [256, 227] width 49 height 13
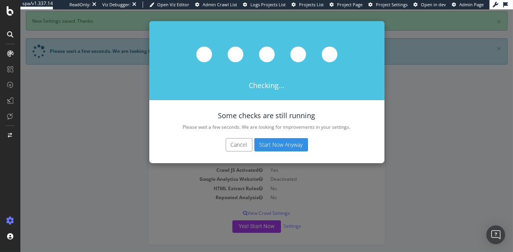
click at [283, 140] on button "Start Now Anyway" at bounding box center [281, 144] width 54 height 13
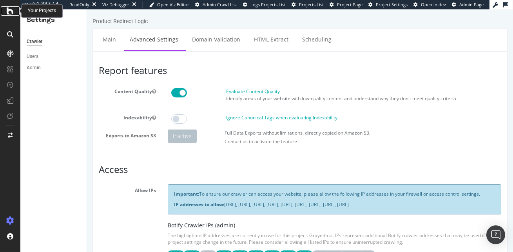
click at [10, 11] on icon at bounding box center [10, 10] width 7 height 9
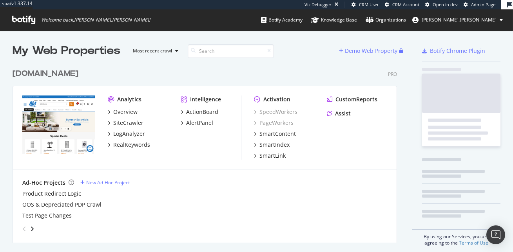
scroll to position [184, 390]
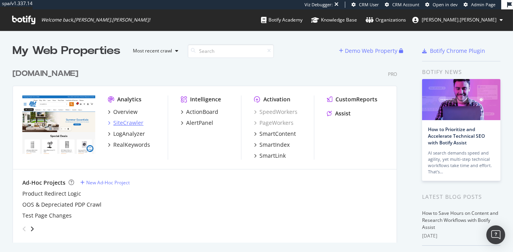
click at [128, 121] on div "SiteCrawler" at bounding box center [128, 123] width 30 height 8
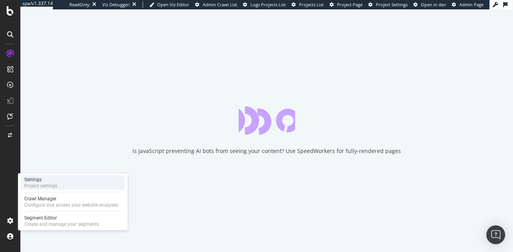
click at [35, 182] on div "Settings" at bounding box center [40, 180] width 33 height 6
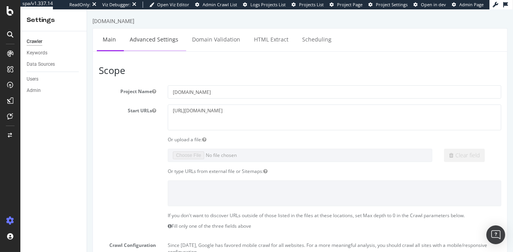
click at [150, 43] on link "Advanced Settings" at bounding box center [153, 40] width 60 height 22
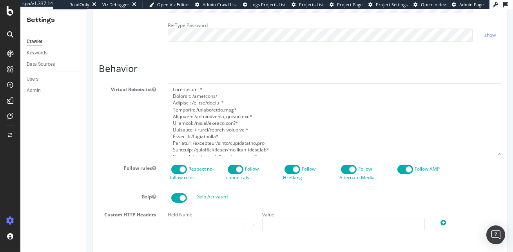
scroll to position [727, 0]
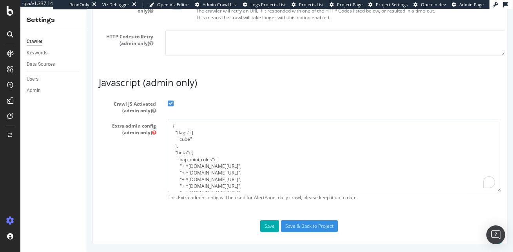
drag, startPoint x: 171, startPoint y: 126, endPoint x: 220, endPoint y: 269, distance: 151.1
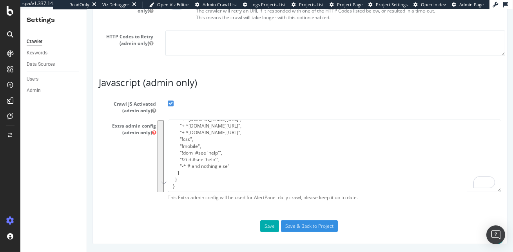
scroll to position [60, 0]
click at [183, 182] on textarea "{ "flags": [ "cube" ], "beta": { "pap_mini_rules": [ "+ *powerreviews.com/*", "…" at bounding box center [333, 156] width 333 height 72
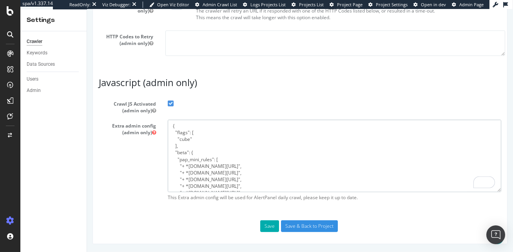
scroll to position [0, 0]
drag, startPoint x: 176, startPoint y: 190, endPoint x: 163, endPoint y: 109, distance: 82.1
click at [163, 109] on section "Crawl JS Activated (admin only) Extra admin config (admin only) { "flags": [ "c…" at bounding box center [299, 151] width 402 height 107
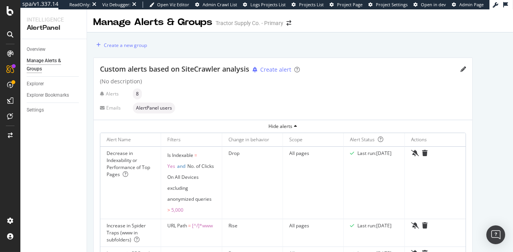
scroll to position [18, 0]
